Goal: Task Accomplishment & Management: Complete application form

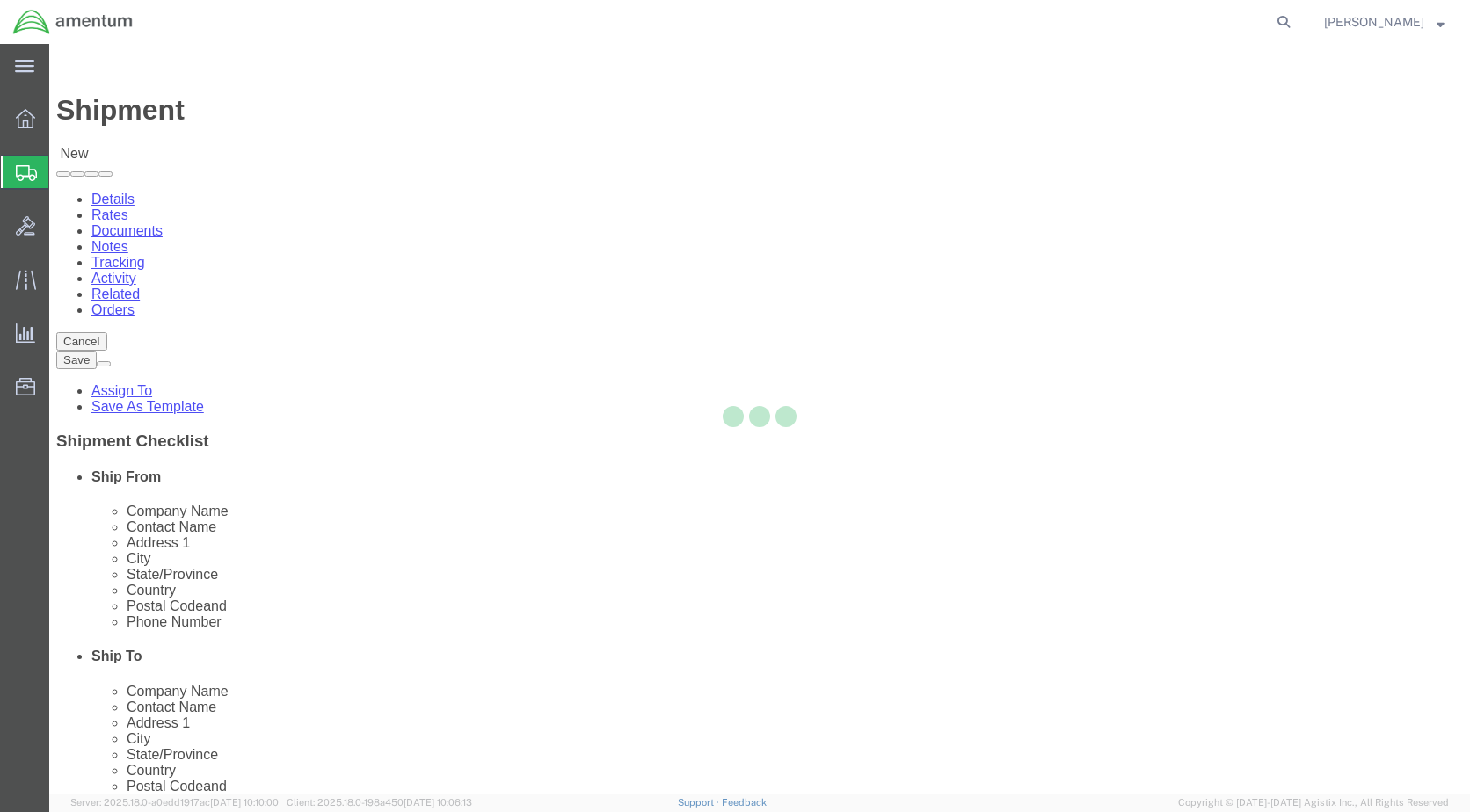
select select
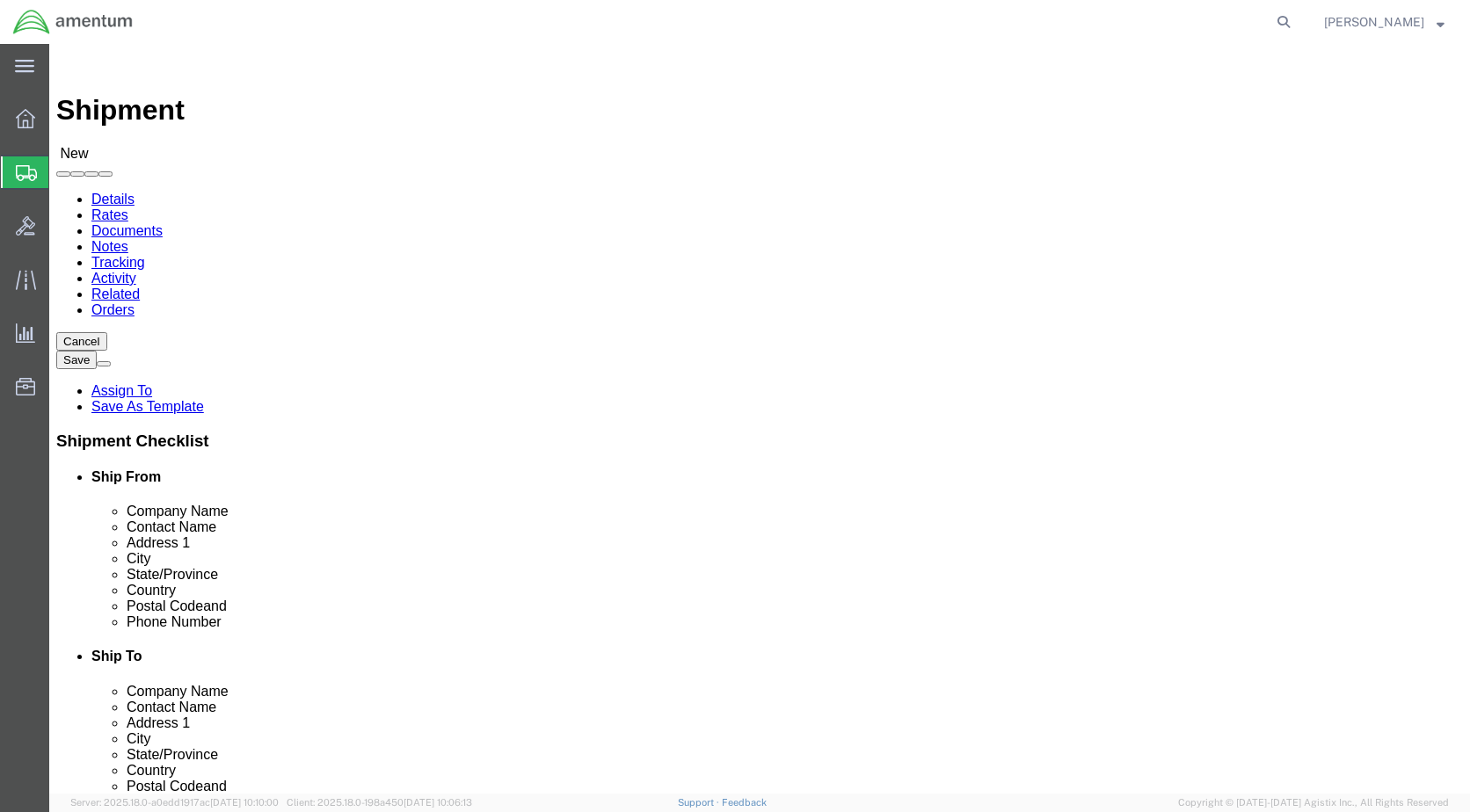
click input "text"
type input "[PERSON_NAME]"
click p "- Amentum Services, Inc - ([PERSON_NAME]) [STREET_ADDRESS]"
select select "NY"
type input "M"
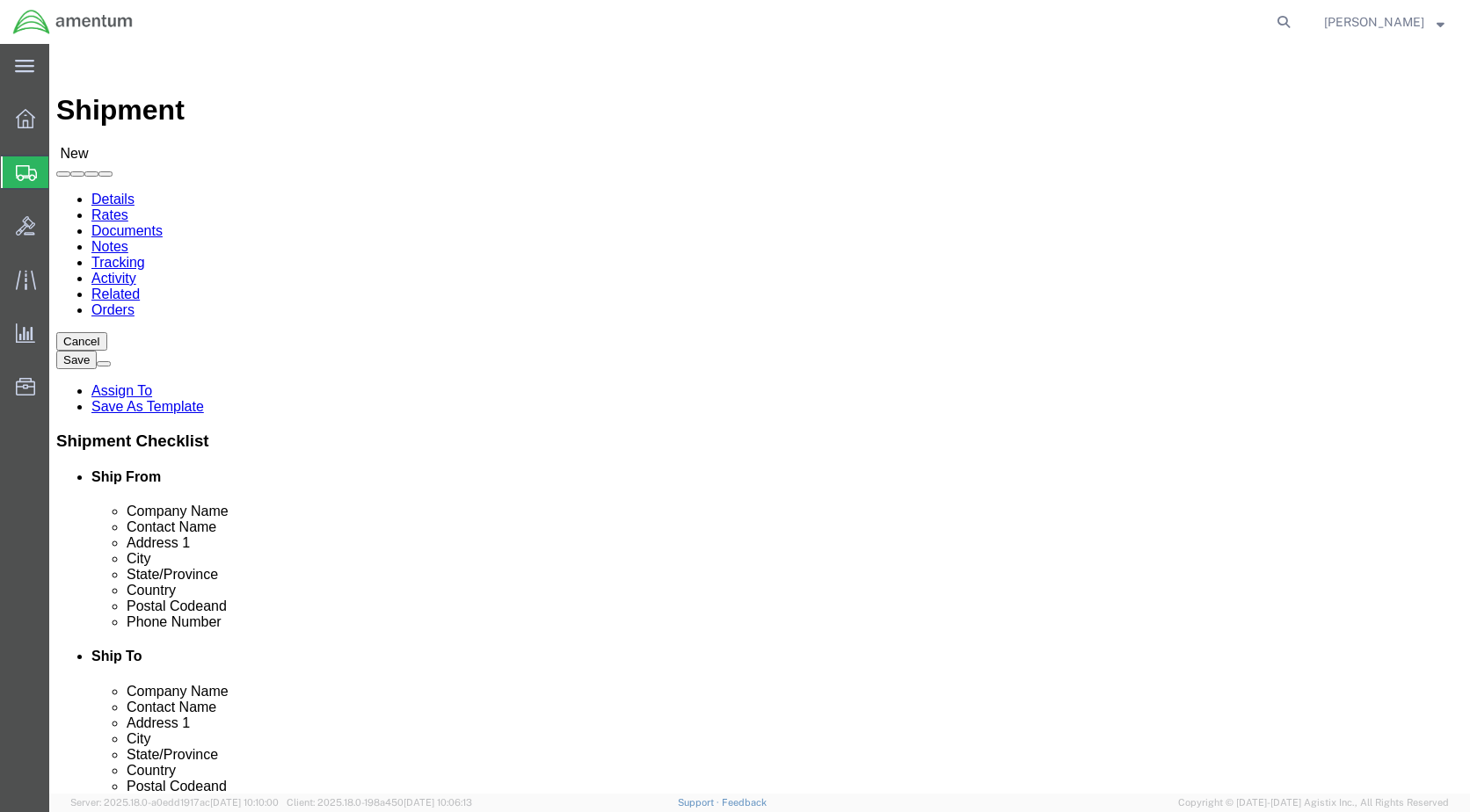
type input "[PERSON_NAME]"
click input "text"
type input "245"
drag, startPoint x: 320, startPoint y: 628, endPoint x: 219, endPoint y: 627, distance: 101.0
click div
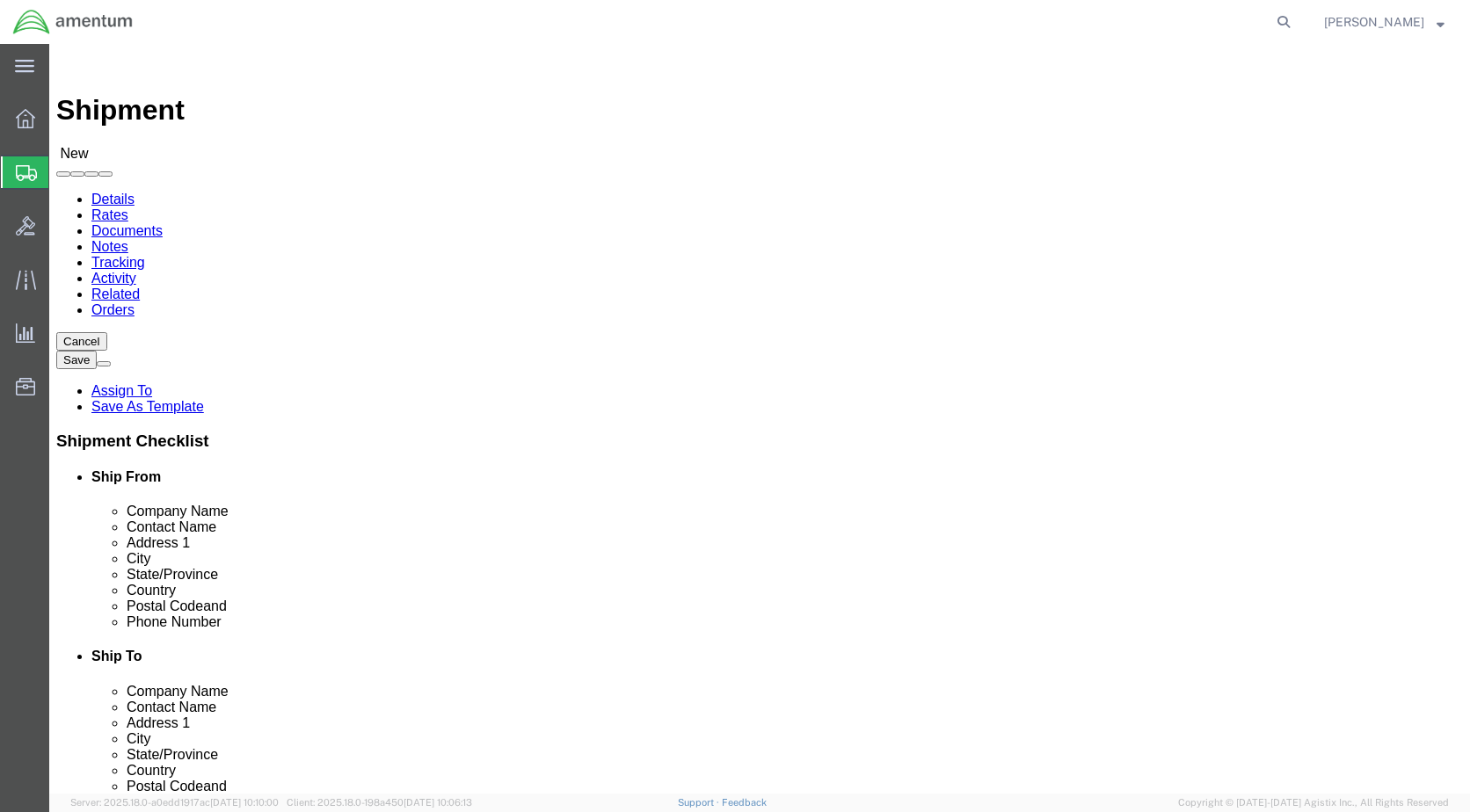
type input "[PERSON_NAME][EMAIL_ADDRESS][PERSON_NAME][DOMAIN_NAME]"
click input "text"
type input "c"
type input "s"
type input "c"
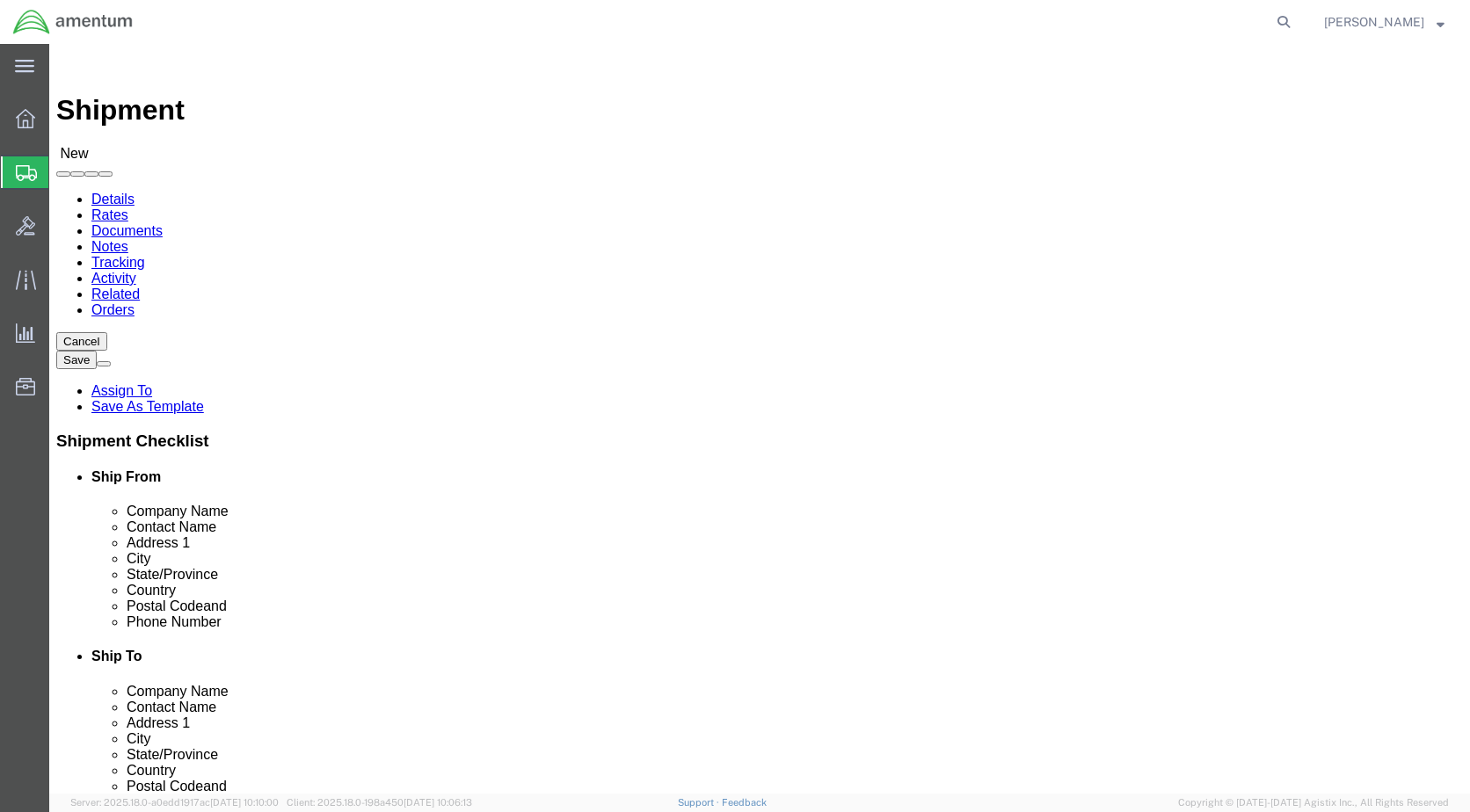
type input "c"
type input "[PERSON_NAME]"
click p "- DynCorp International LLC - ([PERSON_NAME]) [STREET_ADDRESS]"
select select "VA"
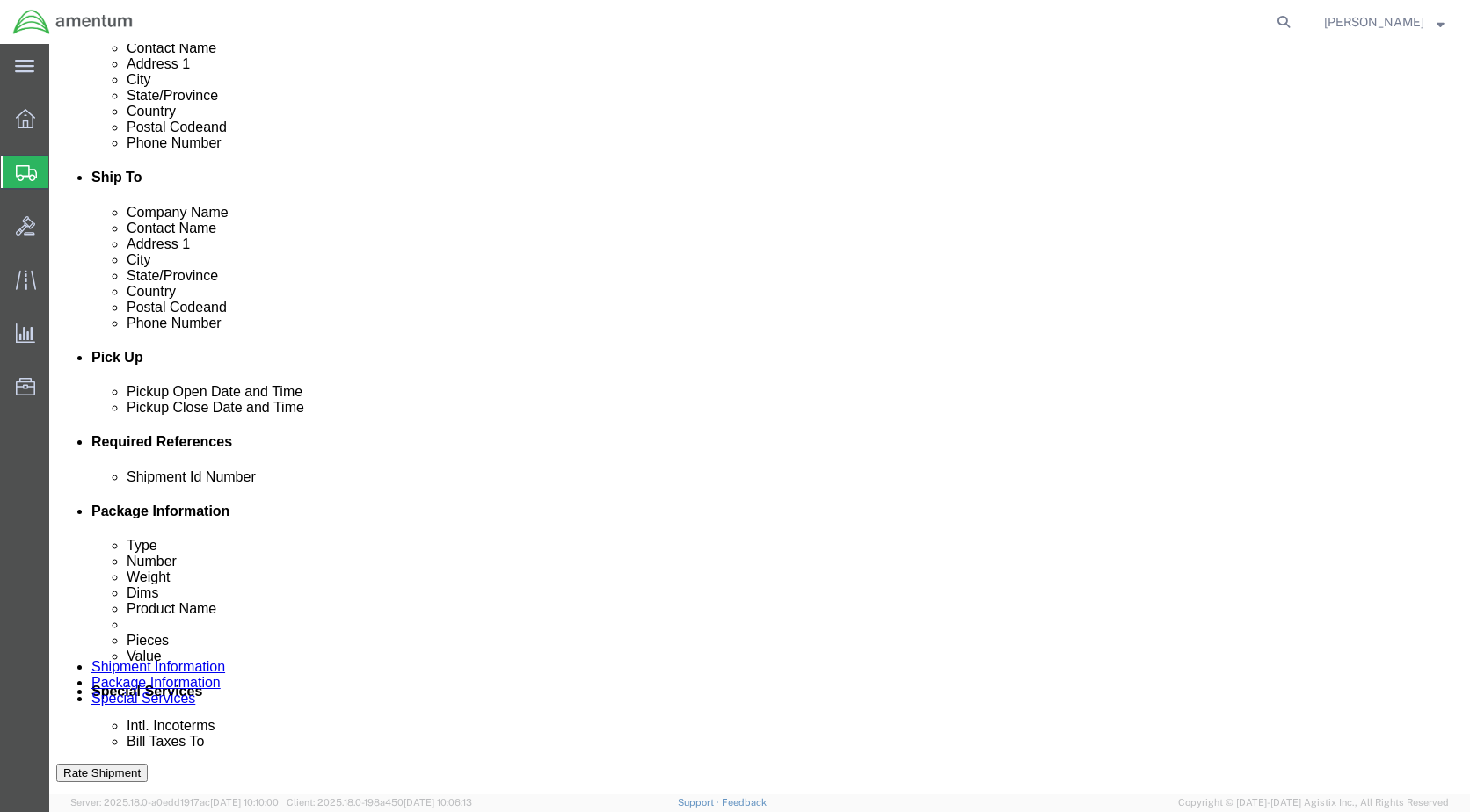
scroll to position [527, 0]
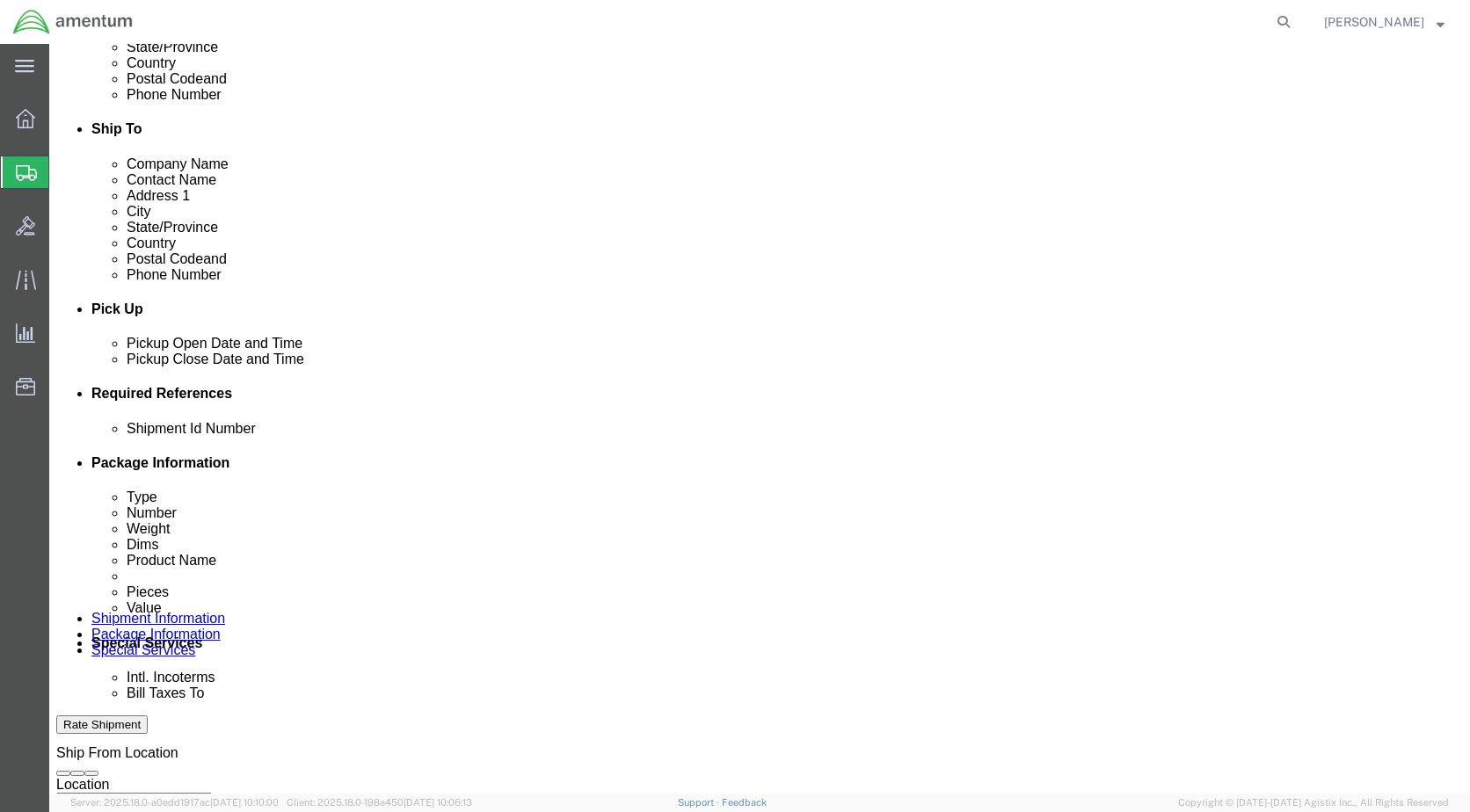
type input "[PERSON_NAME]"
click div "[DATE] 12:00 PM"
type input "12:30 PM"
click button "Apply"
click div "[DATE] 1:00 PM"
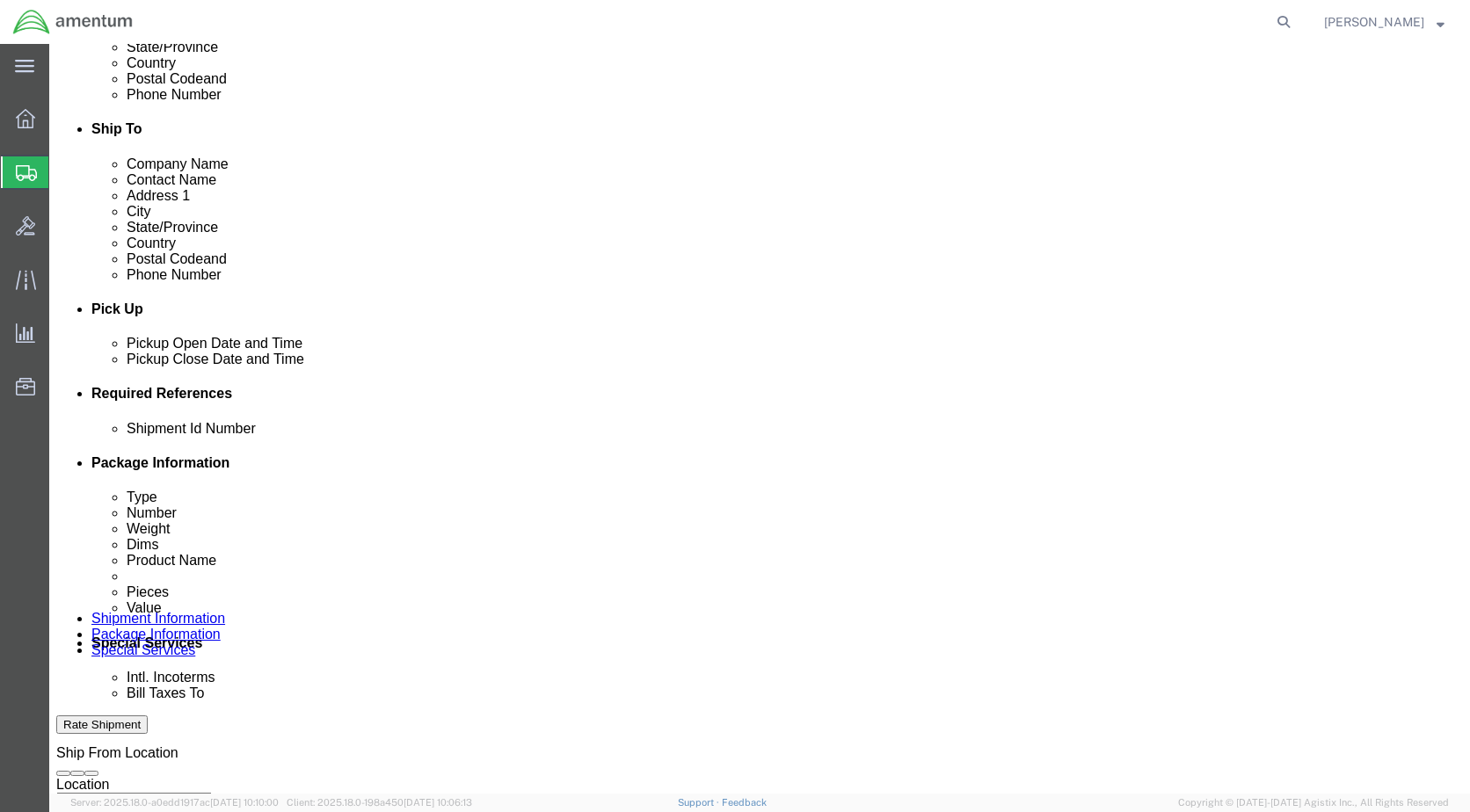
click div "[DATE] 1:00 PM"
type input "4:00 PM"
click button "Apply"
click button "Add reference"
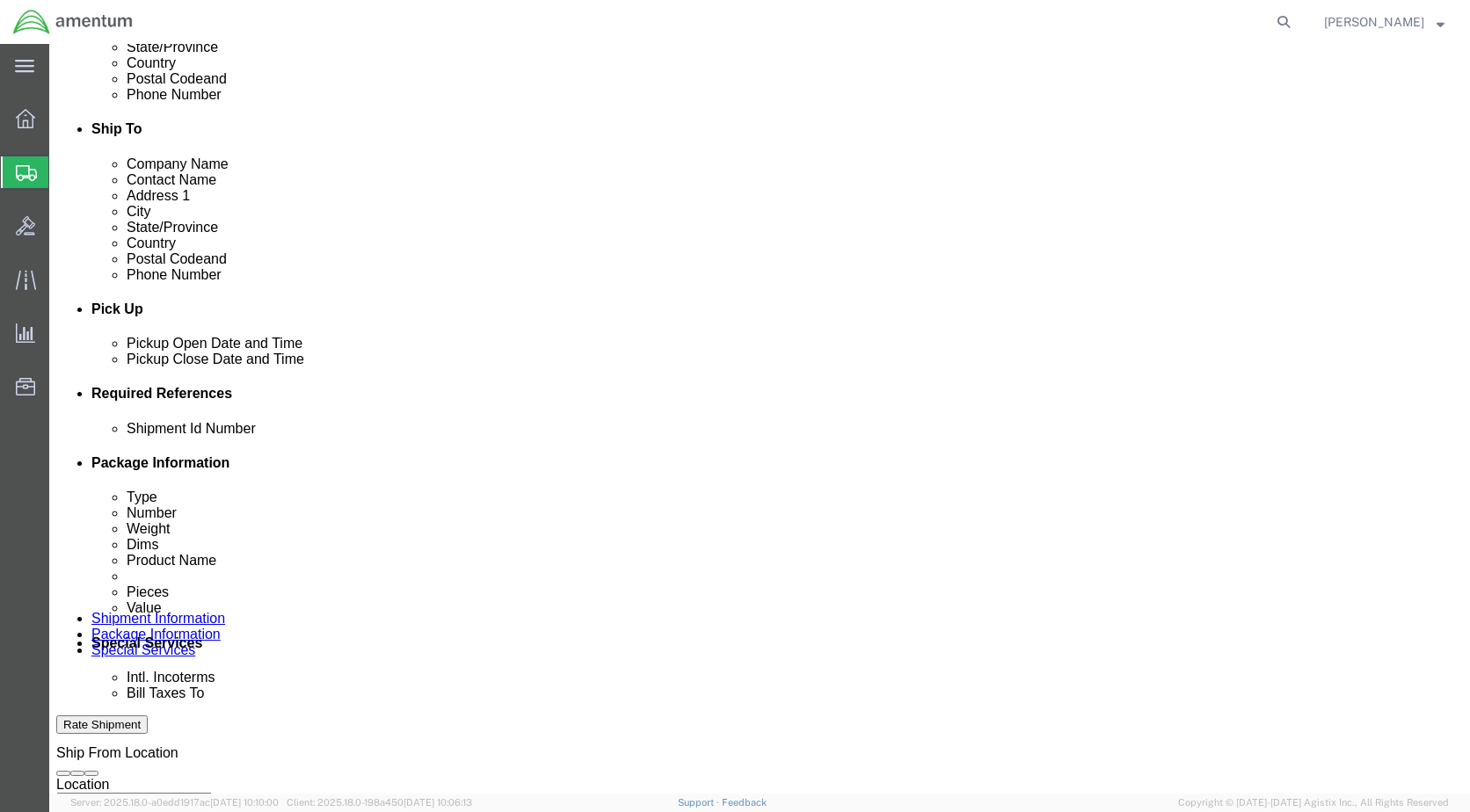
click button "Add reference"
click input "text"
type input "1"
click select "Select Account Type Activity ID Airline Appointment Number ASN Batch Request # …"
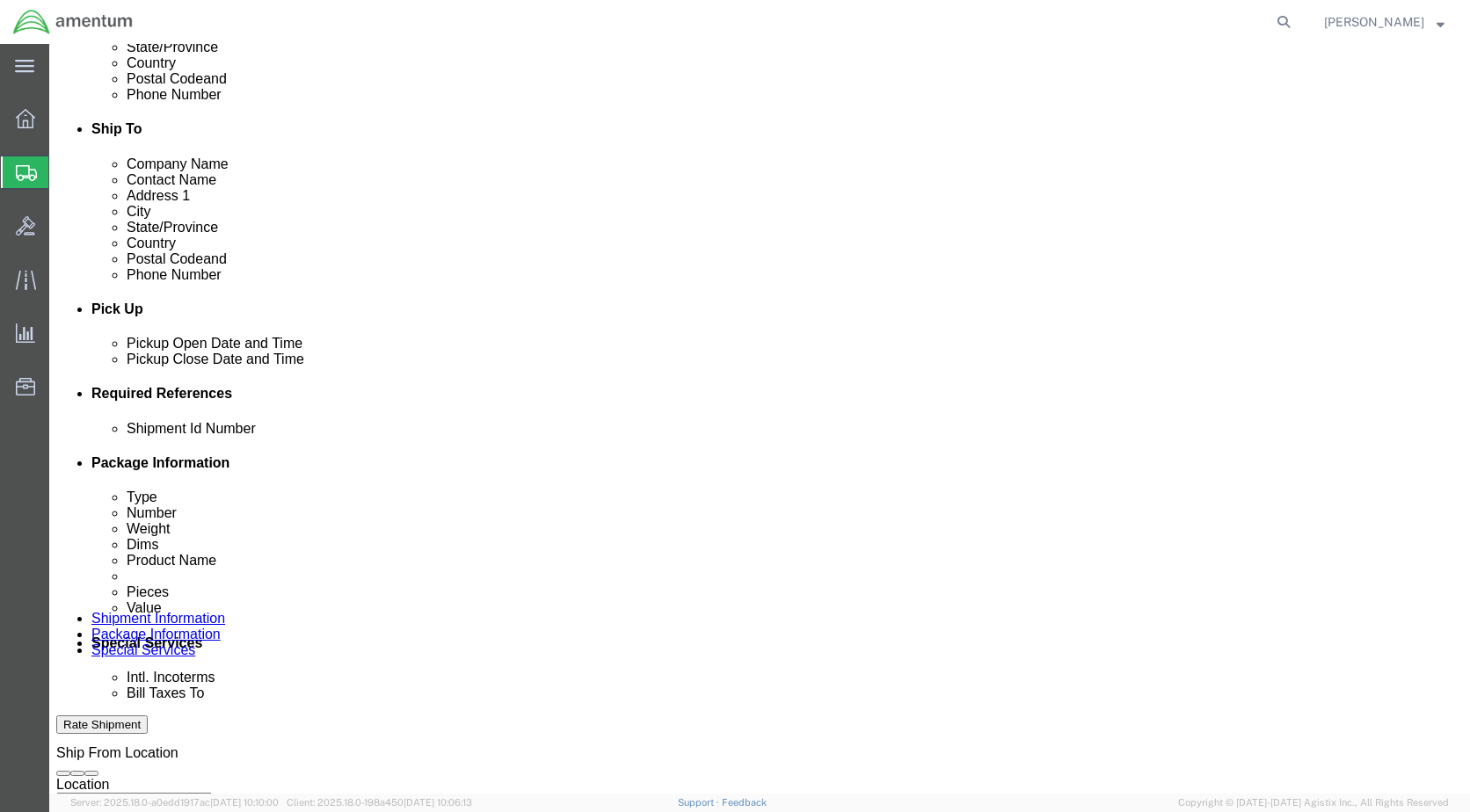
select select "DEPT"
click select "Select Account Type Activity ID Airline Appointment Number ASN Batch Request # …"
click input "text"
type input "CBP"
click select "Select Account Type Activity ID Airline Appointment Number ASN Batch Request # …"
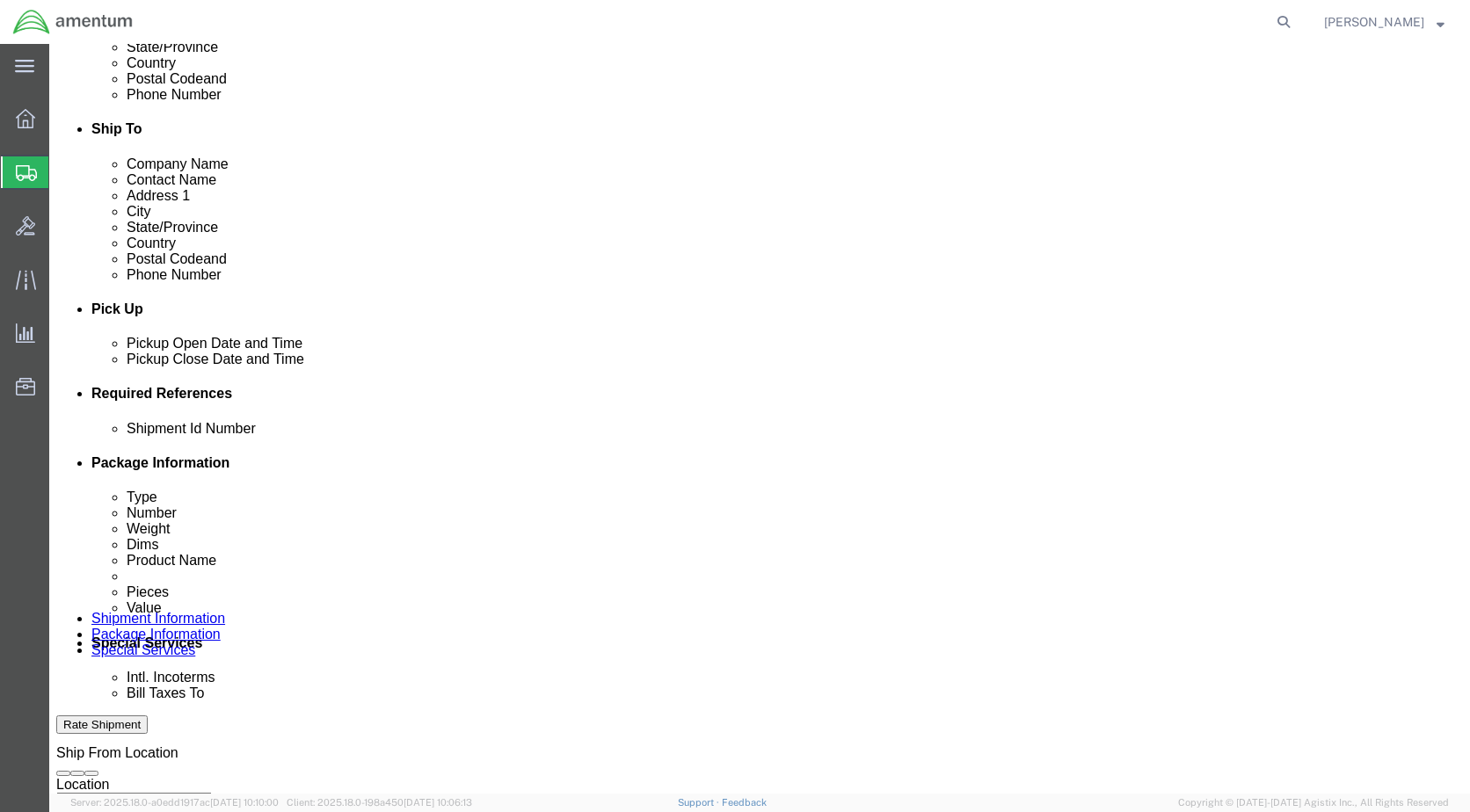
select select "CUSTREF"
click select "Select Account Type Activity ID Airline Appointment Number ASN Batch Request # …"
click input "text"
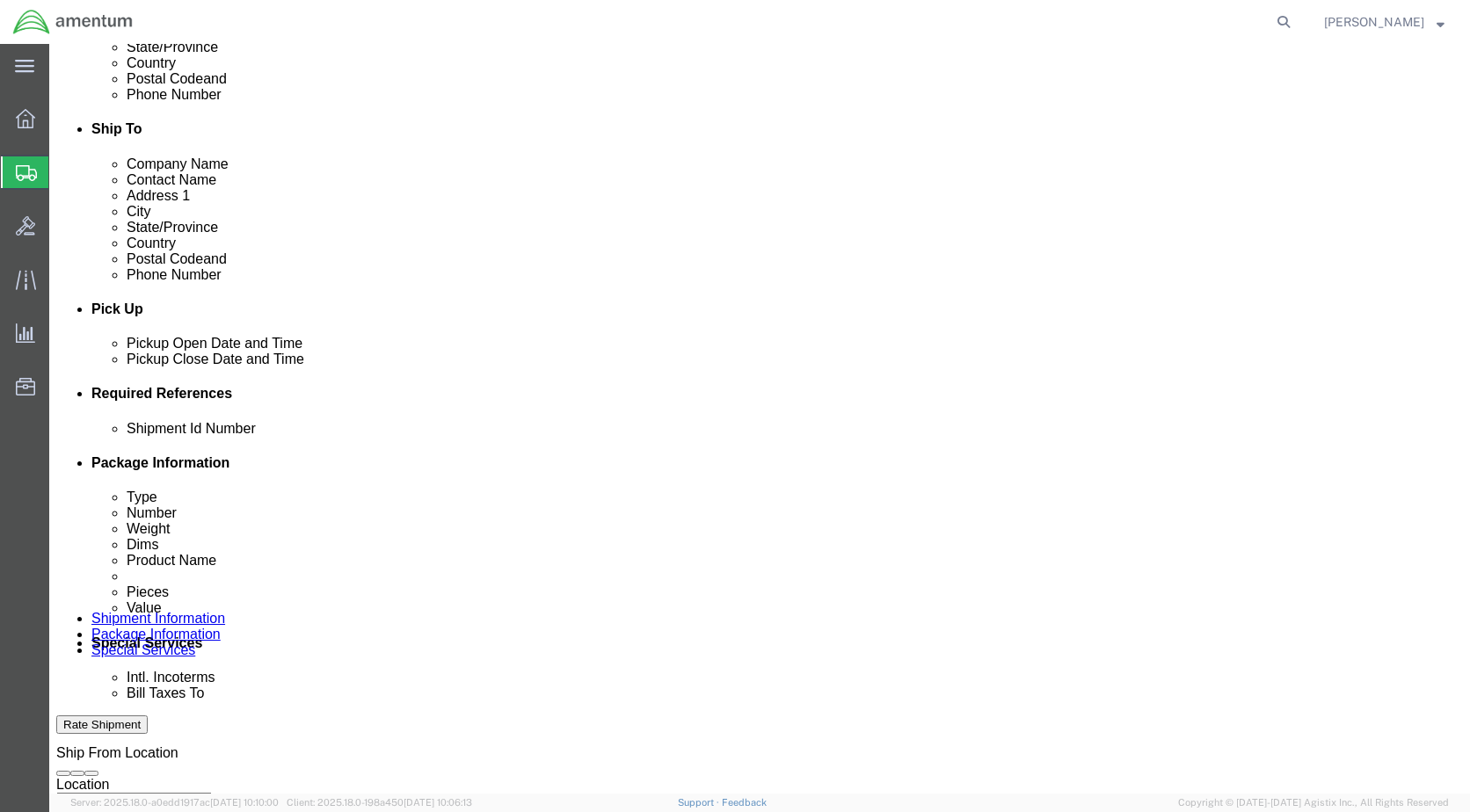
click select "Select Account Type Activity ID Airline Appointment Number ASN Batch Request # …"
select select "PROJNUM"
click select "Select Account Type Activity ID Airline Appointment Number ASN Batch Request # …"
click input "text"
type input "Flare Container"
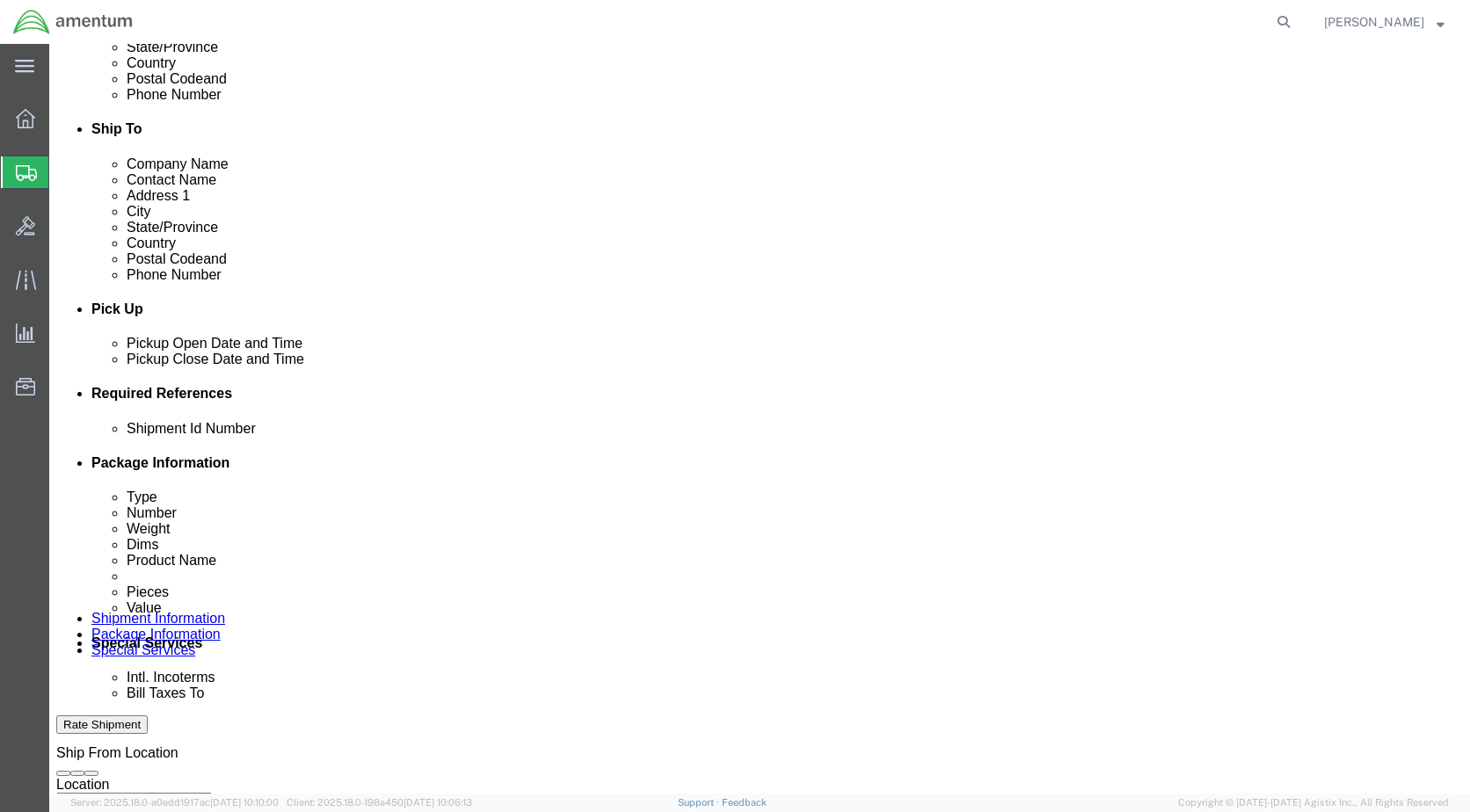
click input "text"
paste input "6114.00.03.2219.ENY.0000"
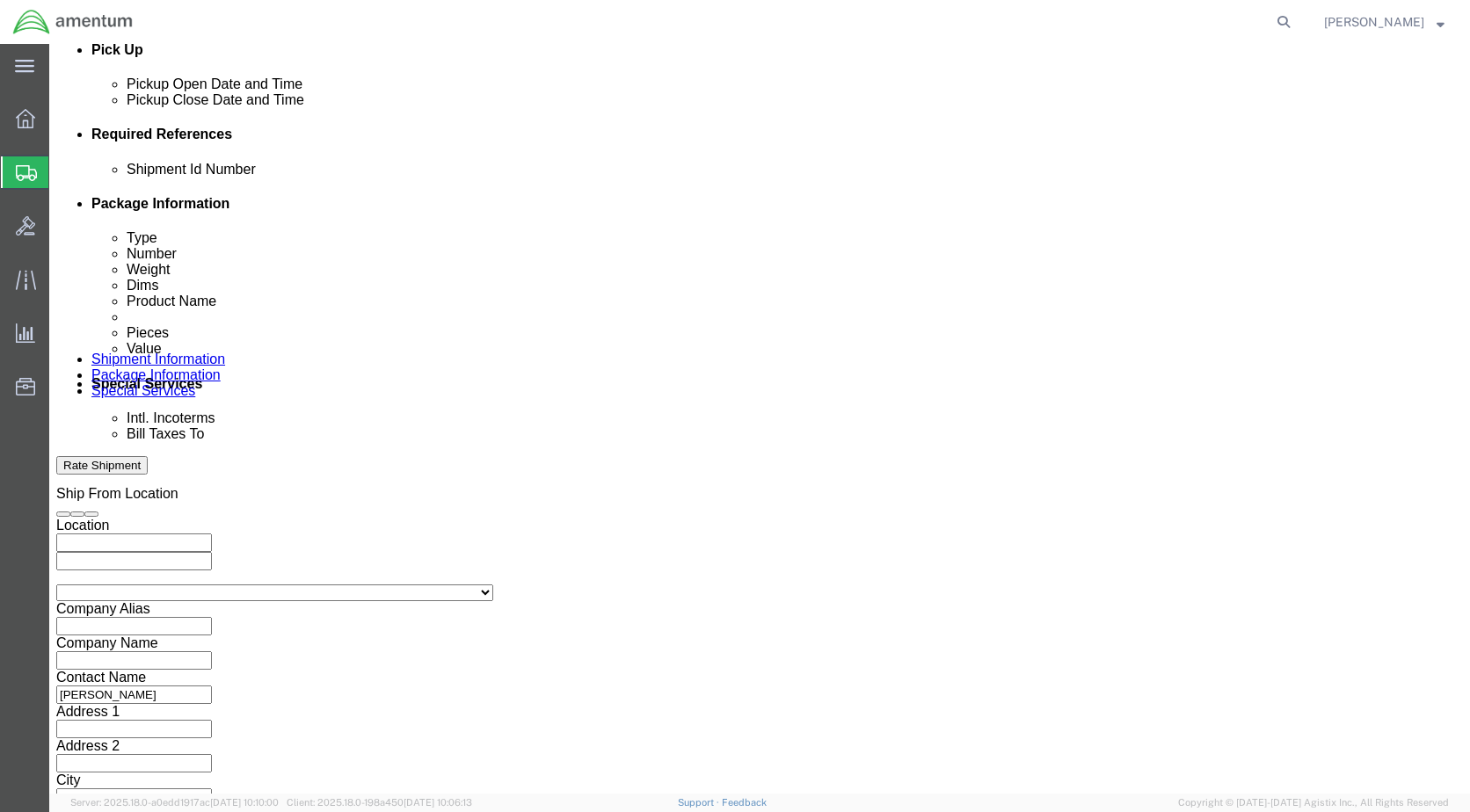
scroll to position [793, 0]
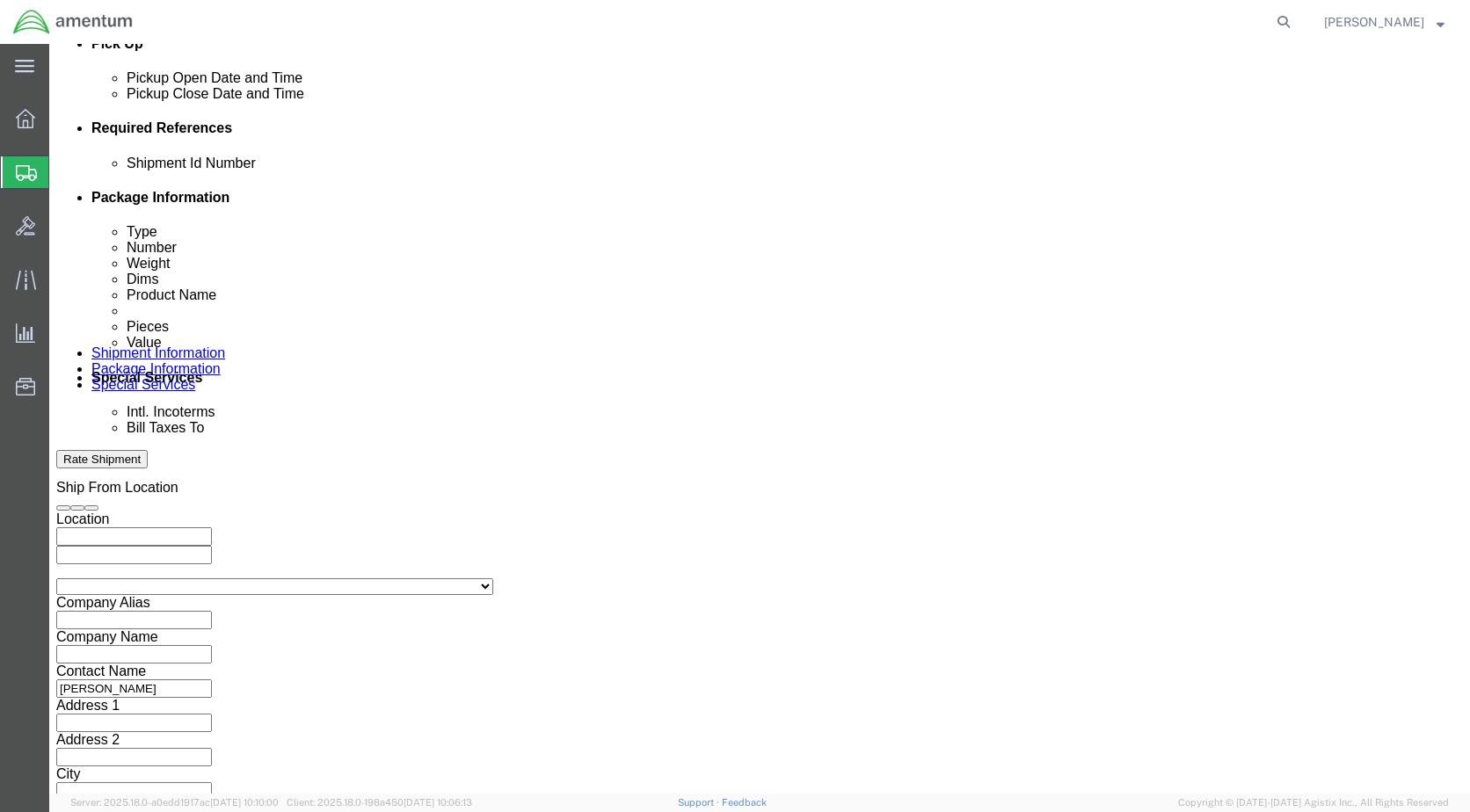
type input "6114.00.03.2219.ENY.0000"
click button "Continue"
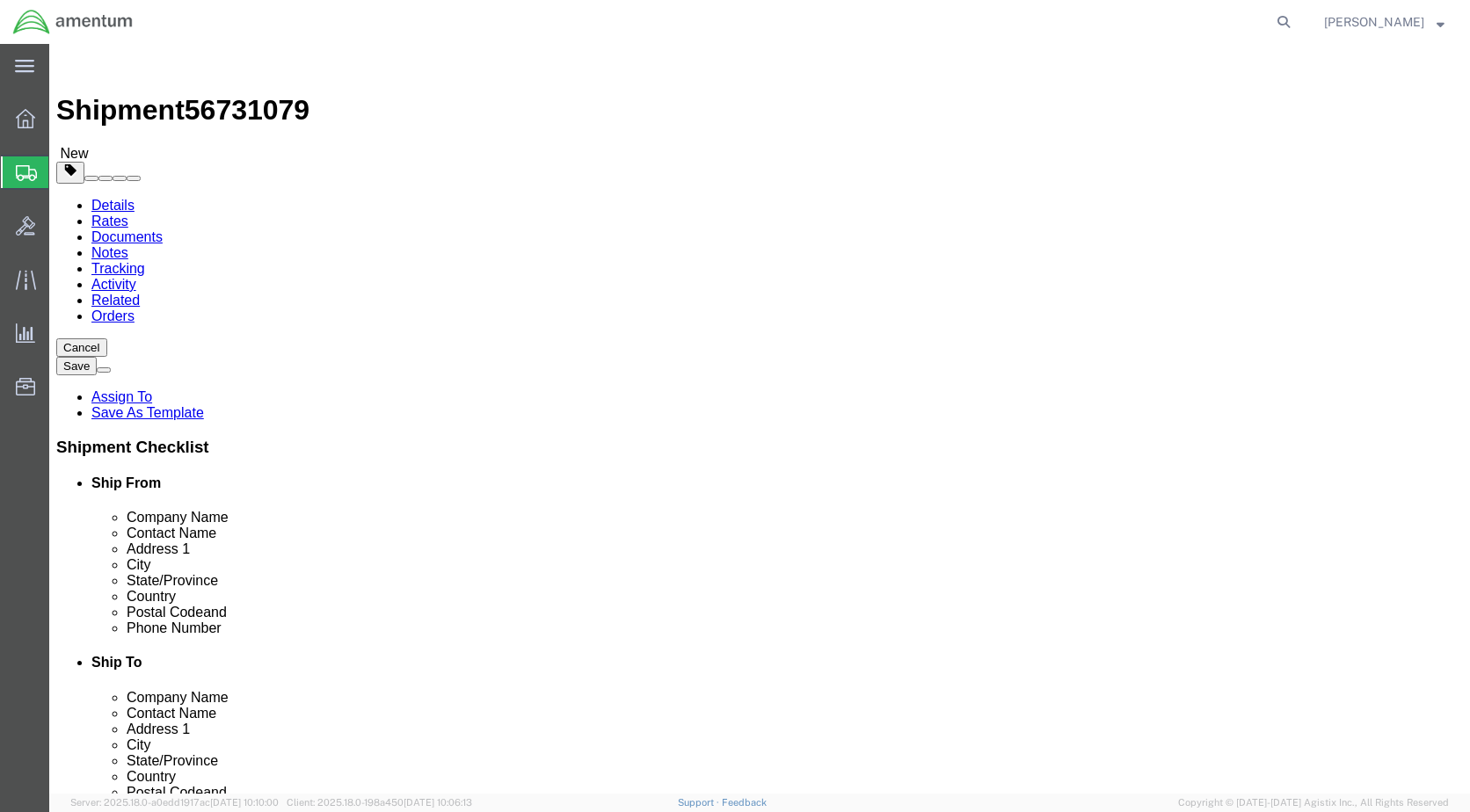
click select "Select BCK Boxes Bale(s) Basket(s) Bolt(s) Bottle(s) Buckets Bulk Bundle(s) Can…"
select select "CASE"
click select "Select BCK Boxes Bale(s) Basket(s) Bolt(s) Bottle(s) Buckets Bulk Bundle(s) Can…"
click input "text"
type input "30"
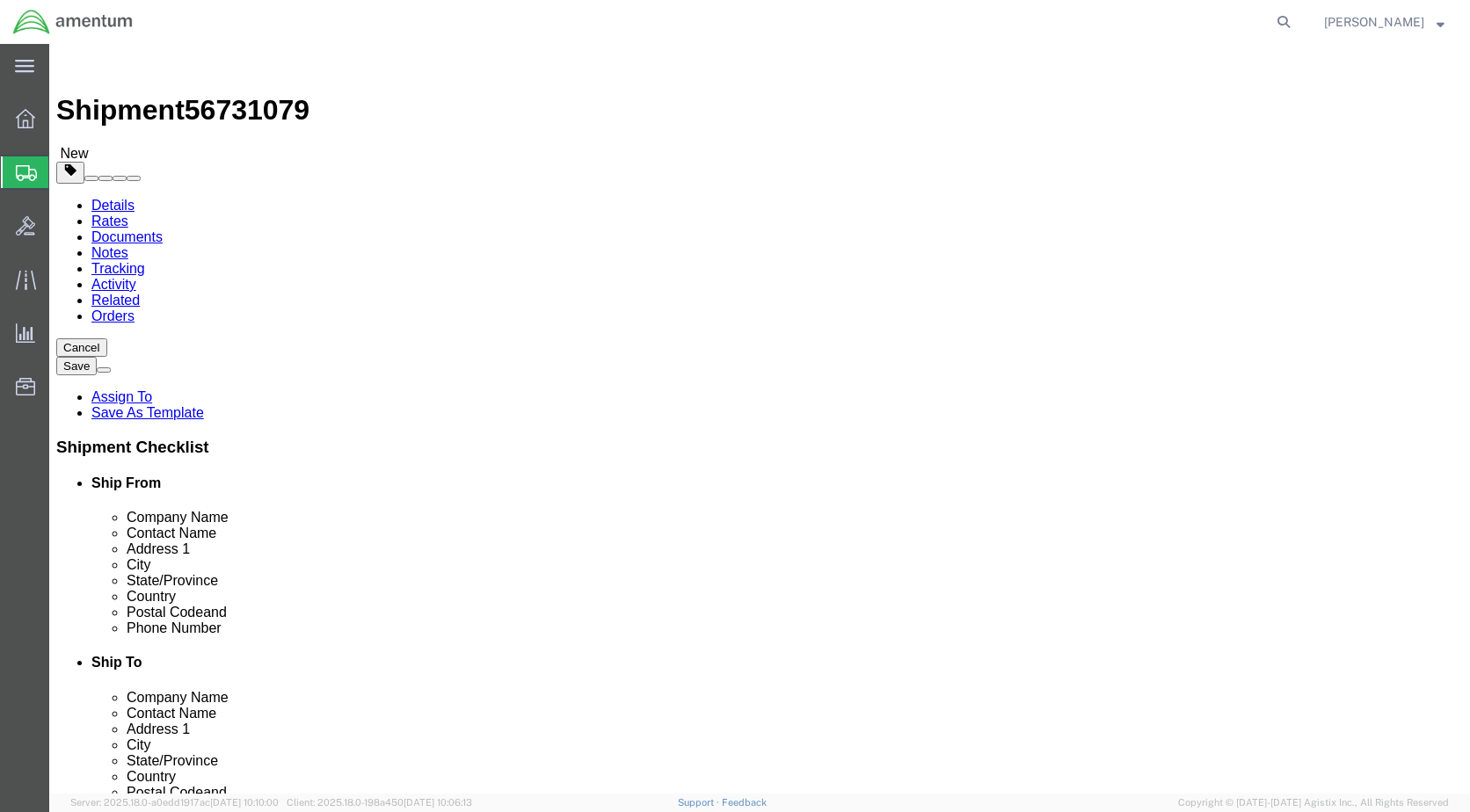
click input "text"
type input "30"
click input "text"
type input "030"
drag, startPoint x: 237, startPoint y: 421, endPoint x: 205, endPoint y: 425, distance: 32.2
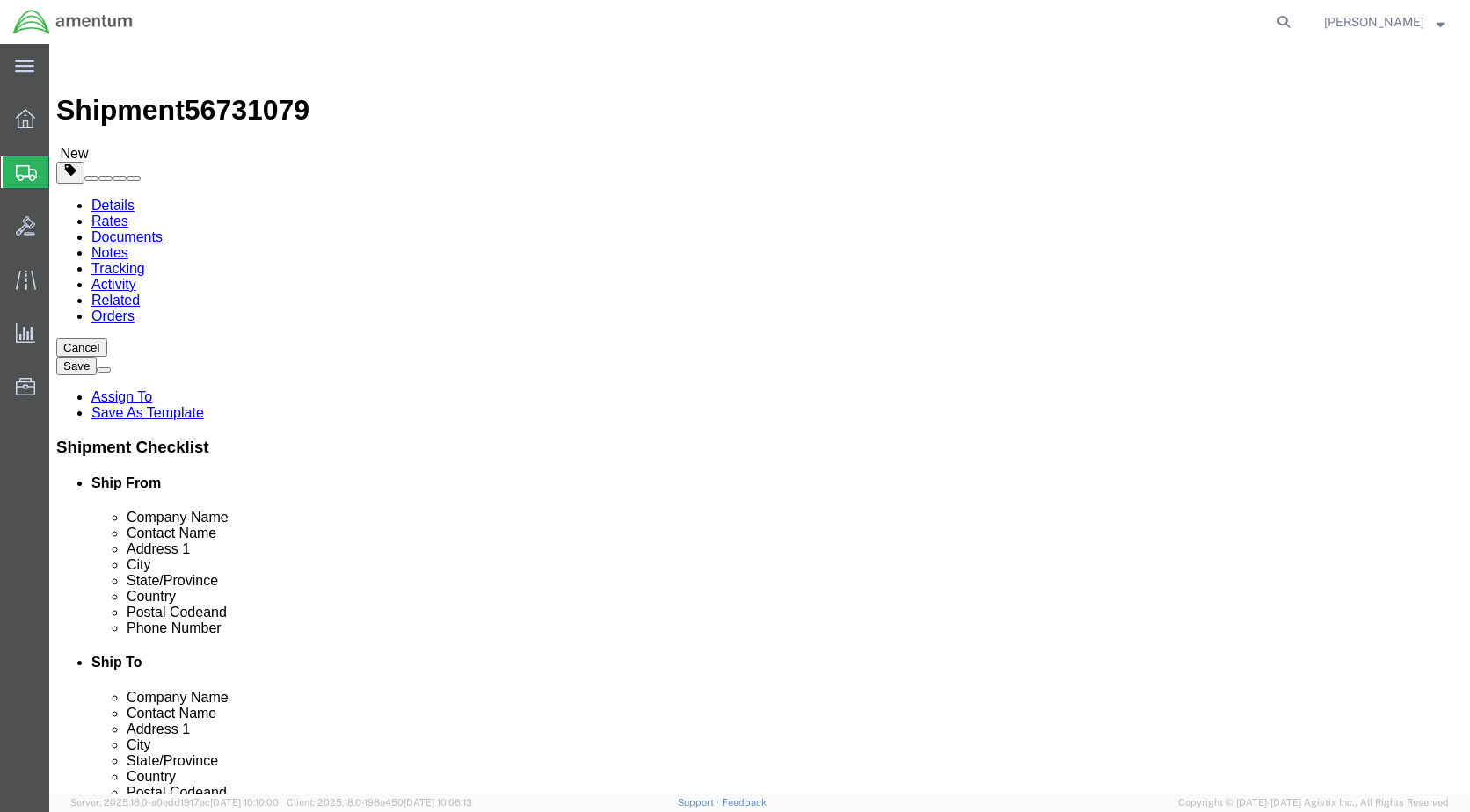
click input "0.00"
type input "75.0"
click link "Add Content"
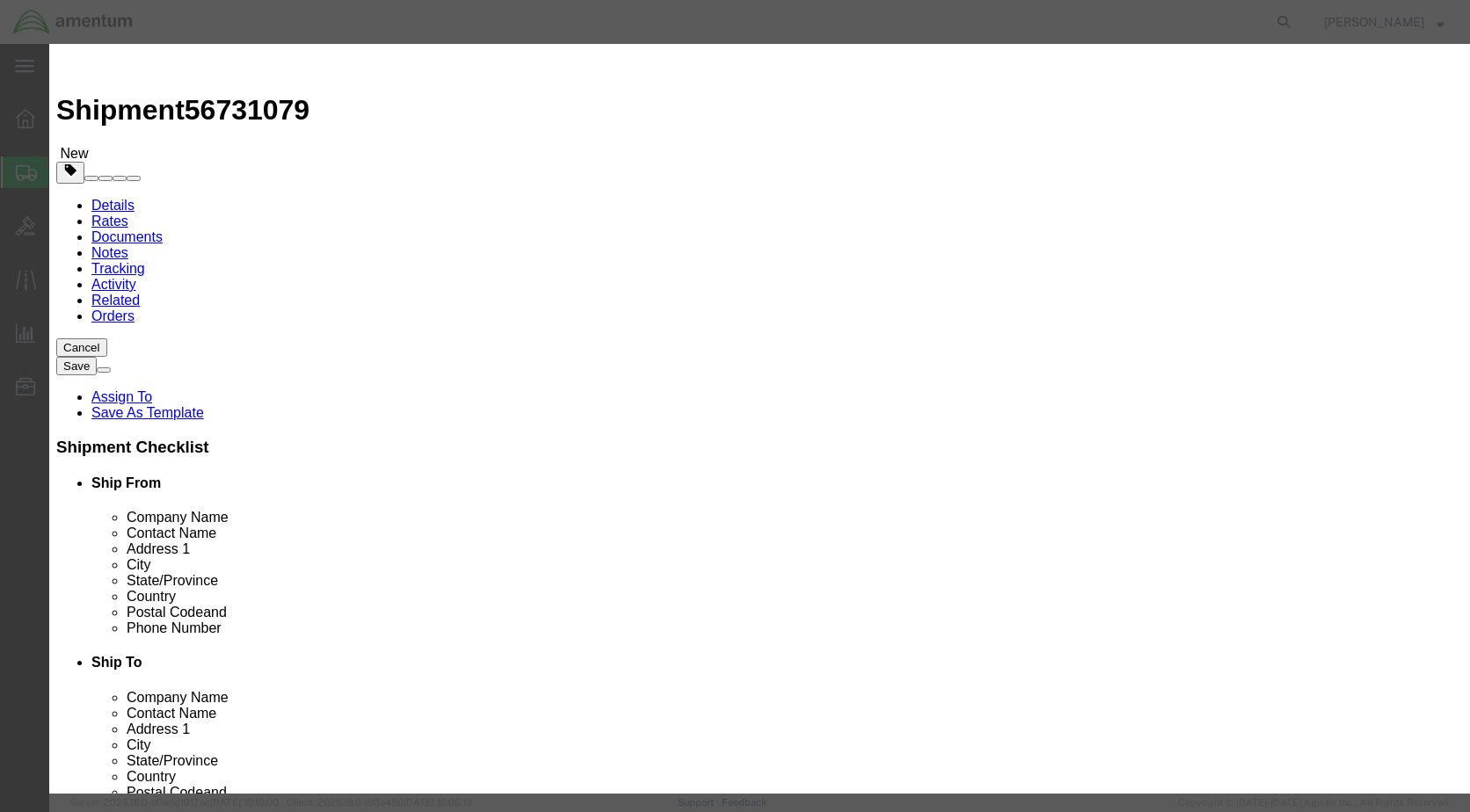
click input "0"
type input "5"
click input "text"
type input "2000"
click input "text"
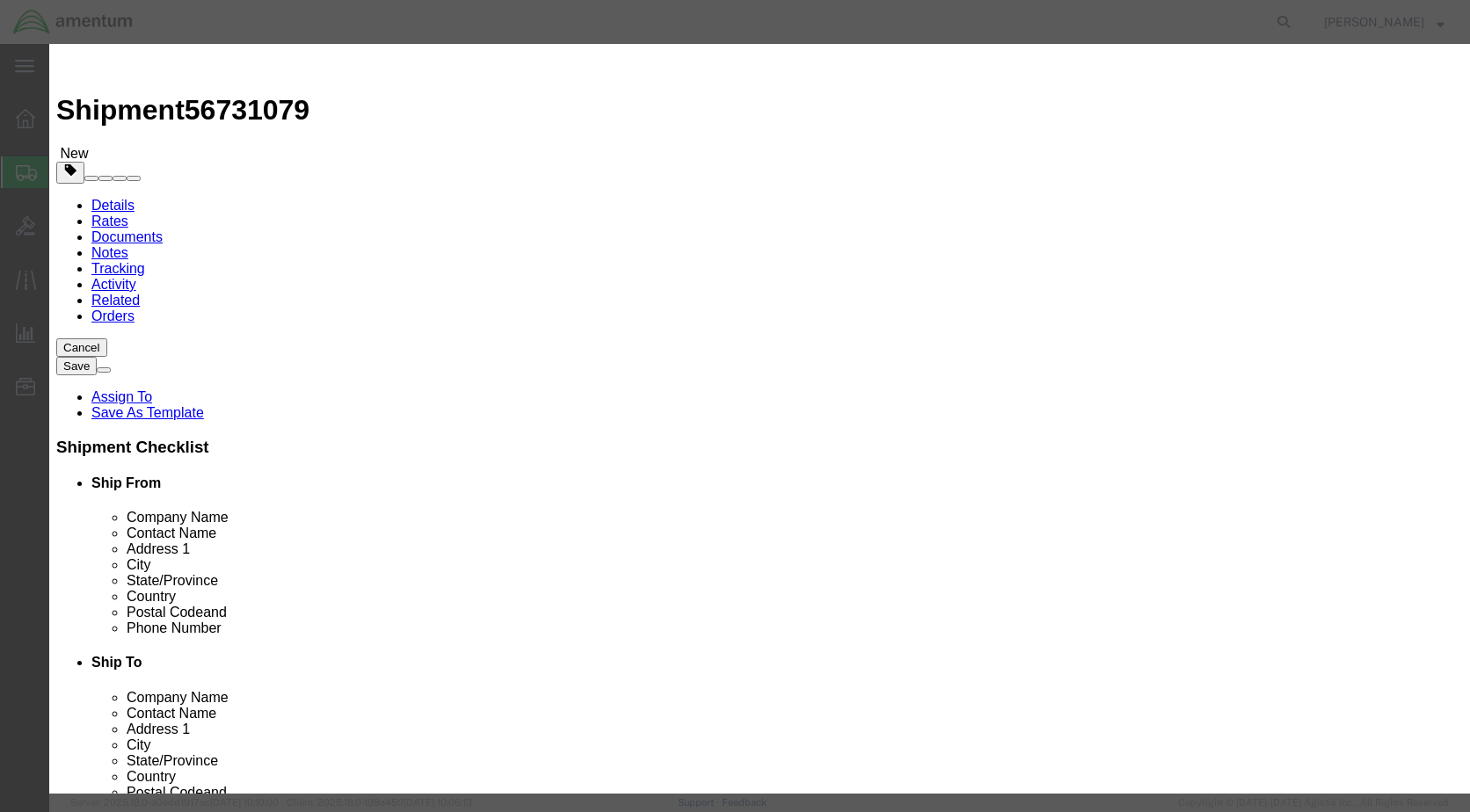
type input "Flare Container"
click input "2000"
type input "2"
type input "500"
click button "Save & Close"
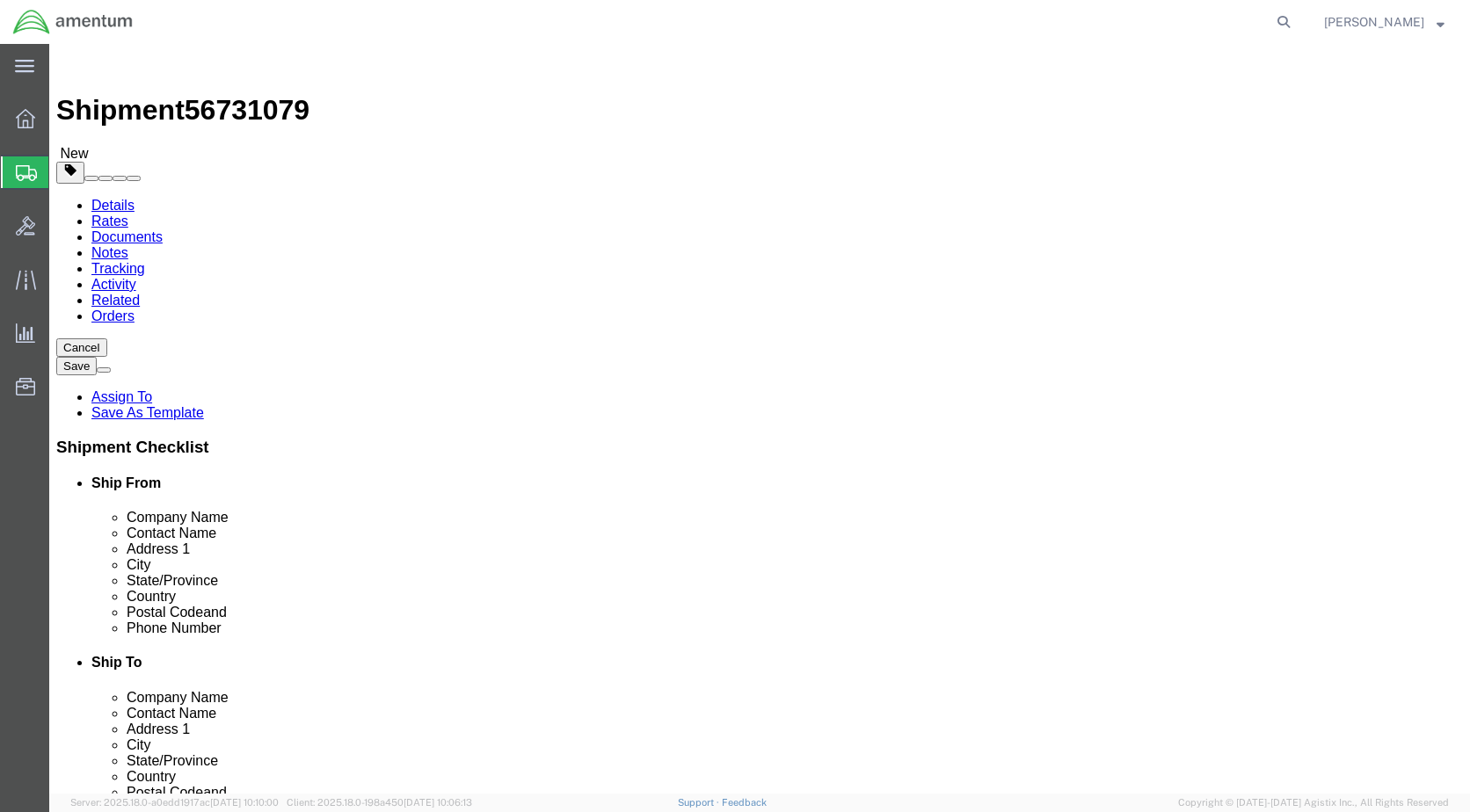
click button "Rate Shipment"
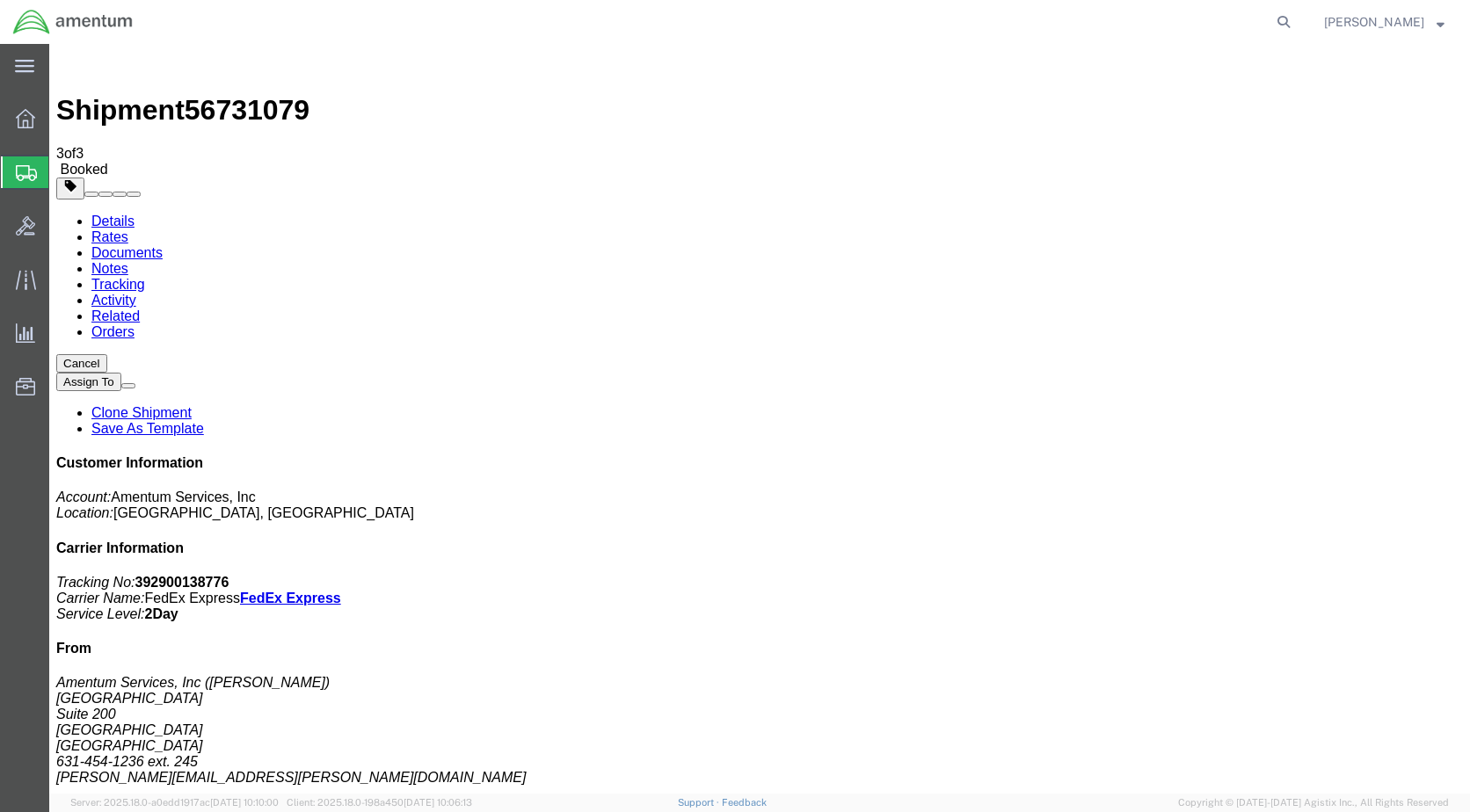
click at [112, 214] on link "Details" at bounding box center [112, 221] width 43 height 15
click link "Schedule pickup request"
drag, startPoint x: 686, startPoint y: 214, endPoint x: 749, endPoint y: 218, distance: 63.1
click p "Pickup request number : FRGA3146"
copy b "FRGA3146"
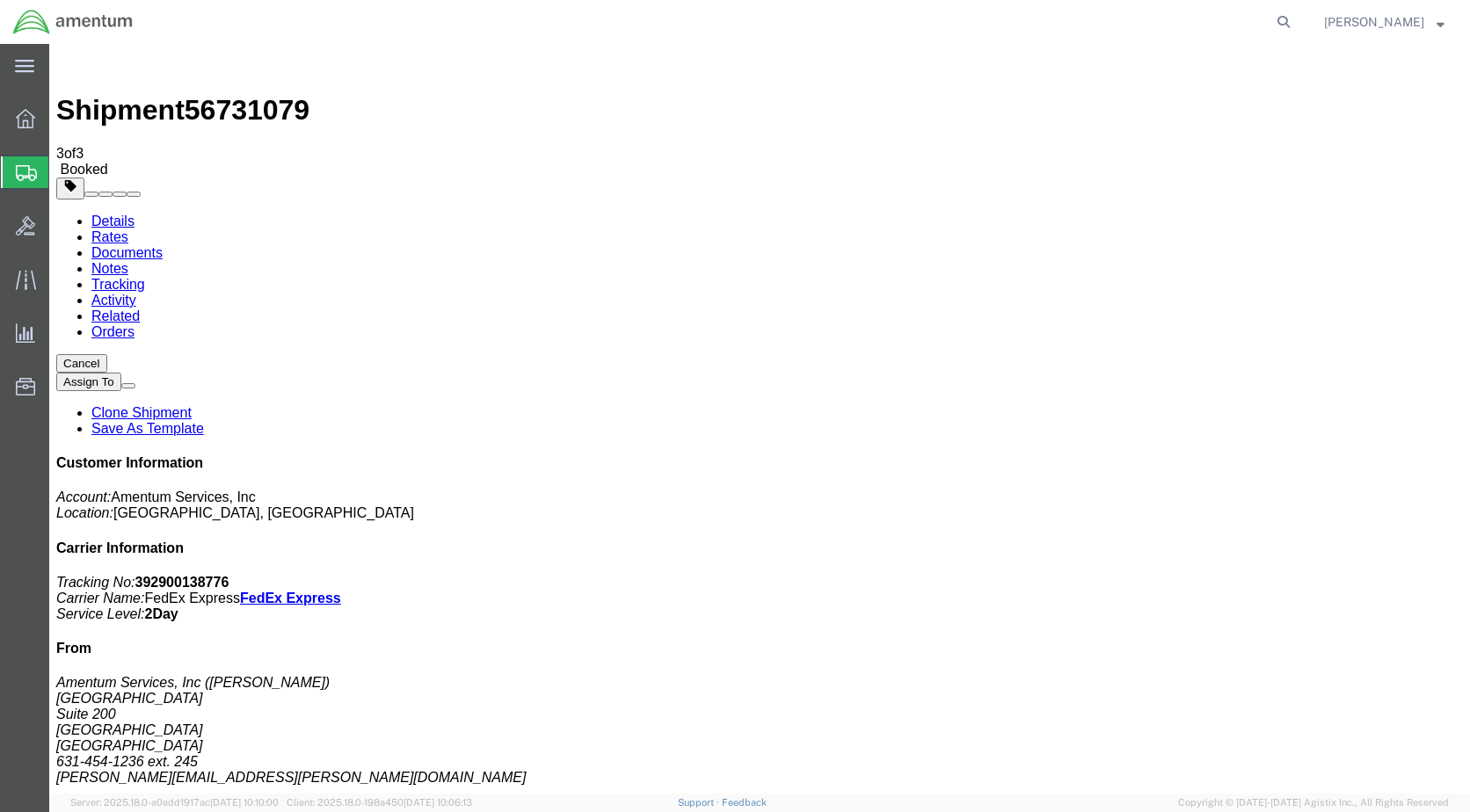
click link "Documents"
